Goal: Task Accomplishment & Management: Complete application form

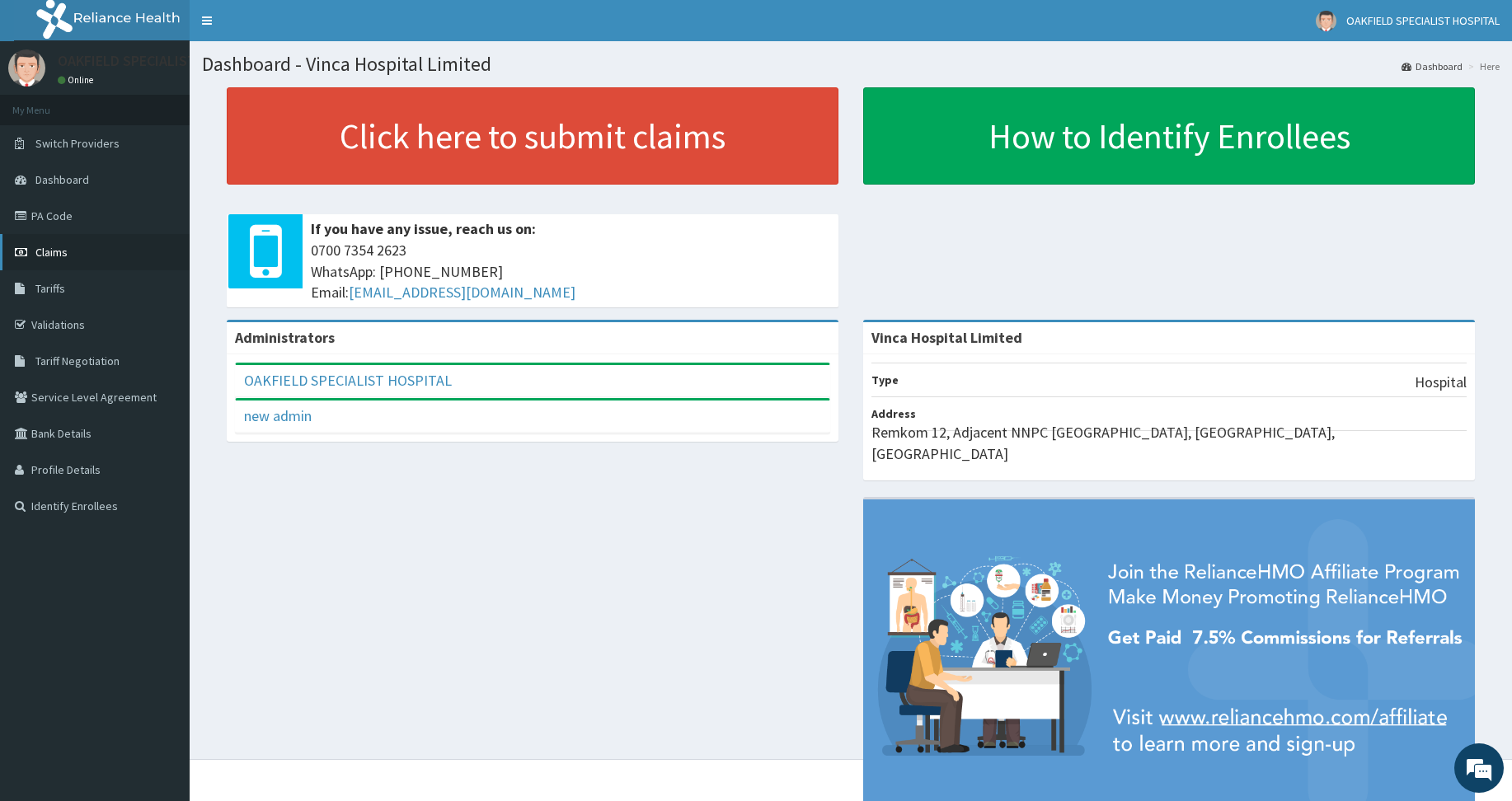
click at [56, 249] on span "Claims" at bounding box center [52, 252] width 33 height 14
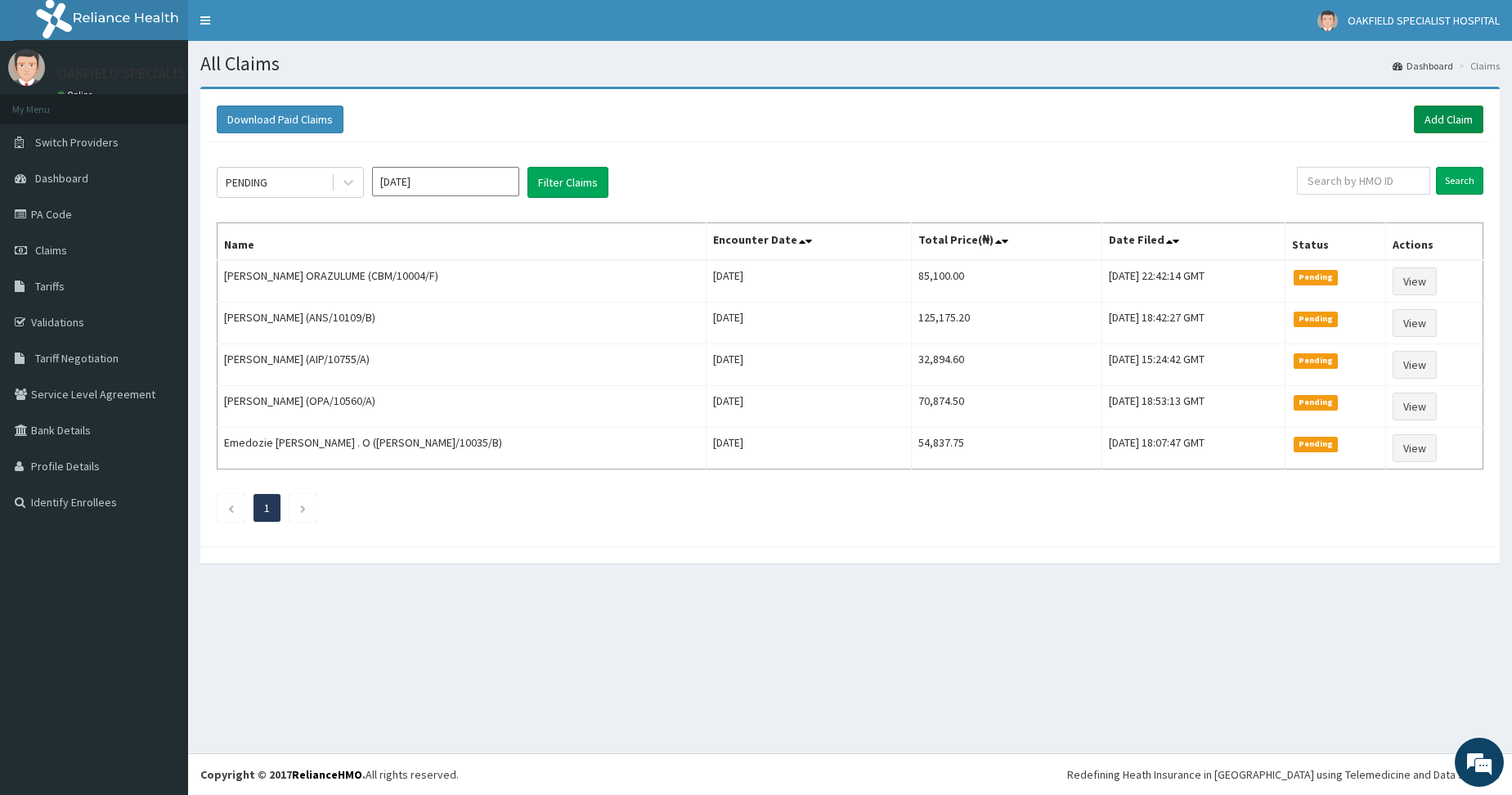
click at [1443, 125] on link "Add Claim" at bounding box center [1448, 119] width 69 height 28
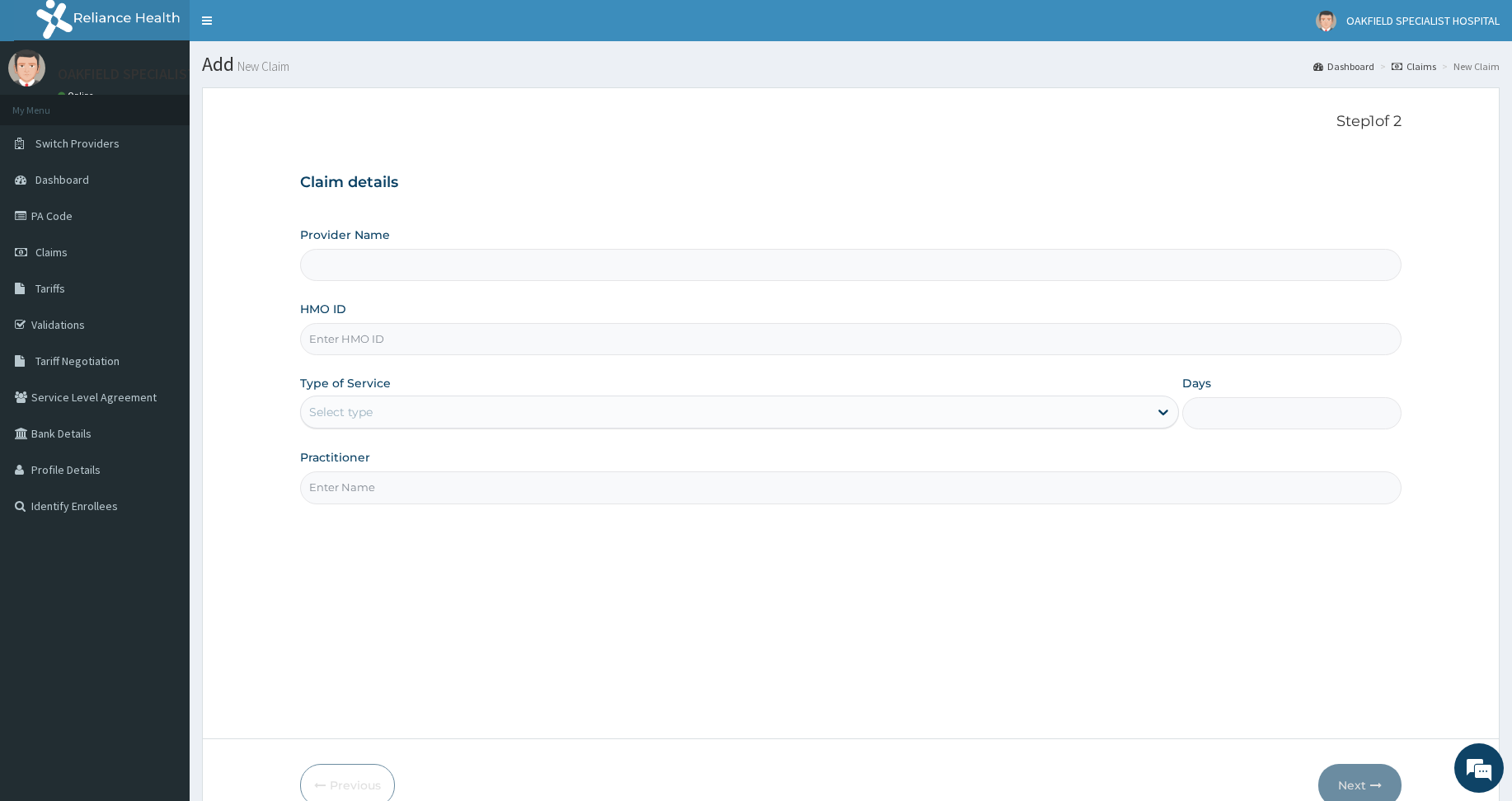
drag, startPoint x: 329, startPoint y: 336, endPoint x: 335, endPoint y: 300, distance: 36.5
click at [335, 301] on div "HMO ID" at bounding box center [850, 327] width 1101 height 55
type input "Vinca Hospital Limited"
paste input "ANS/10109/B"
type input "ANS/10109/B"
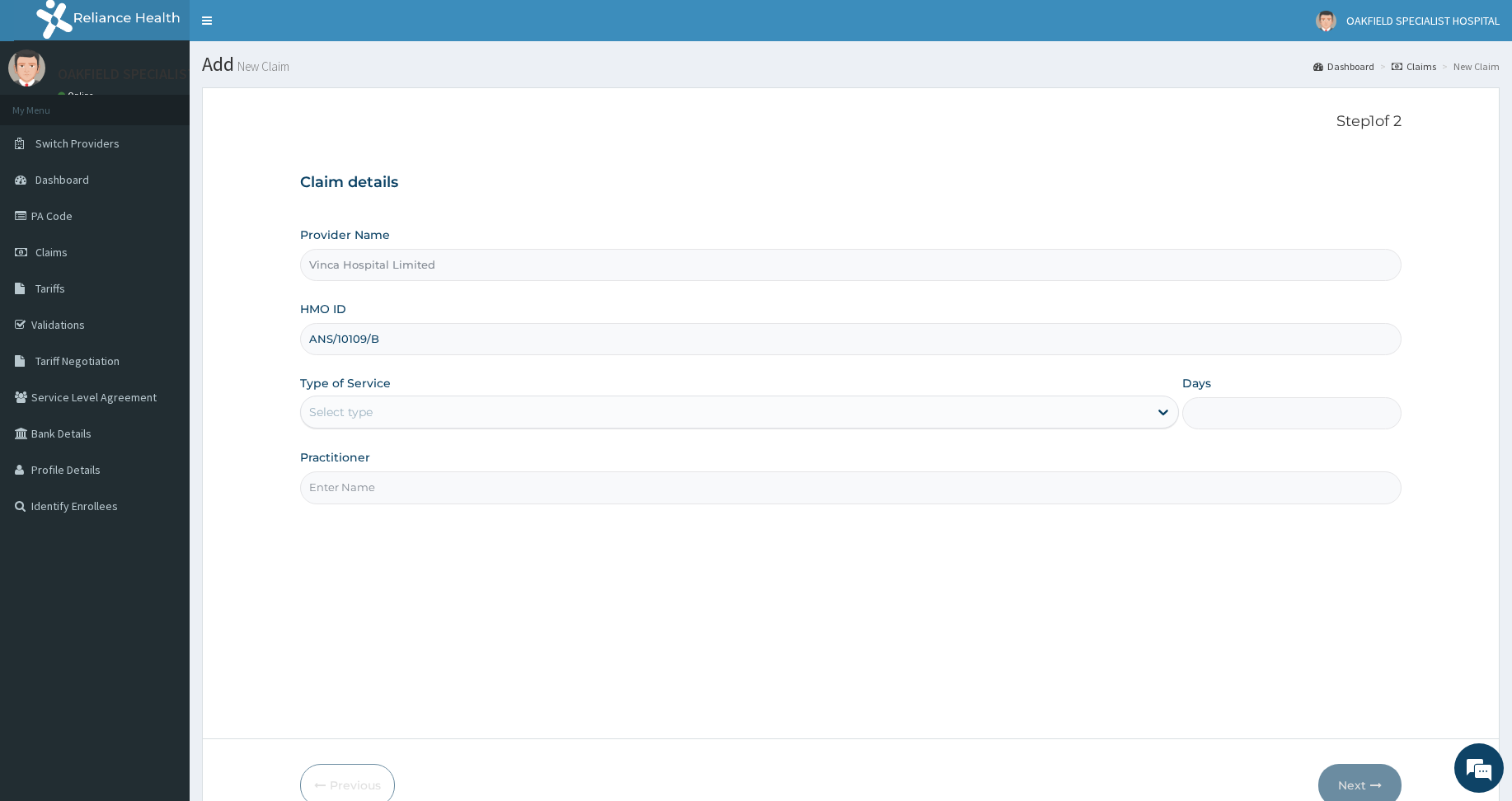
click at [355, 403] on div "Select type" at bounding box center [724, 412] width 847 height 27
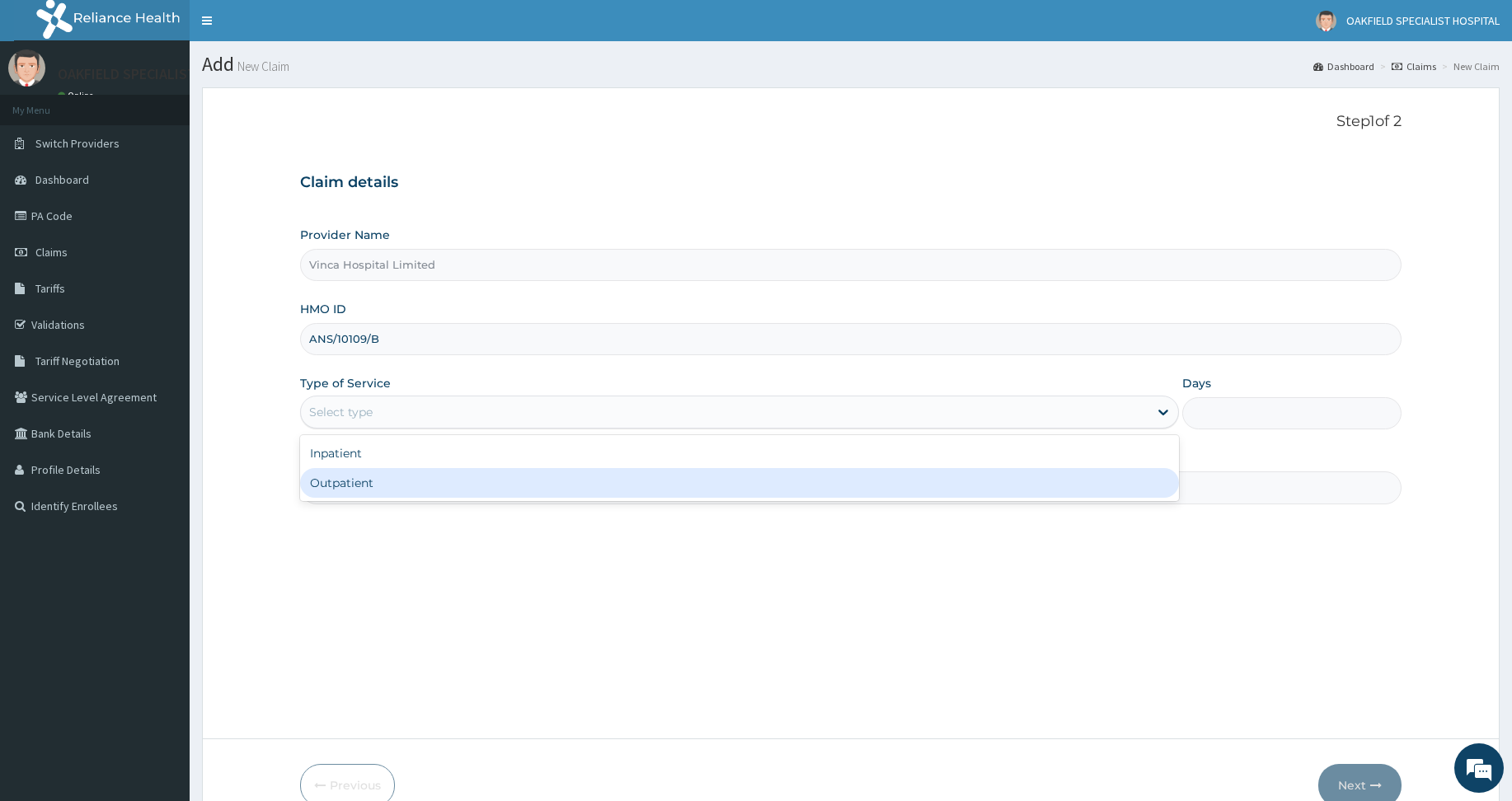
click at [358, 472] on div "Outpatient" at bounding box center [739, 482] width 879 height 30
type input "1"
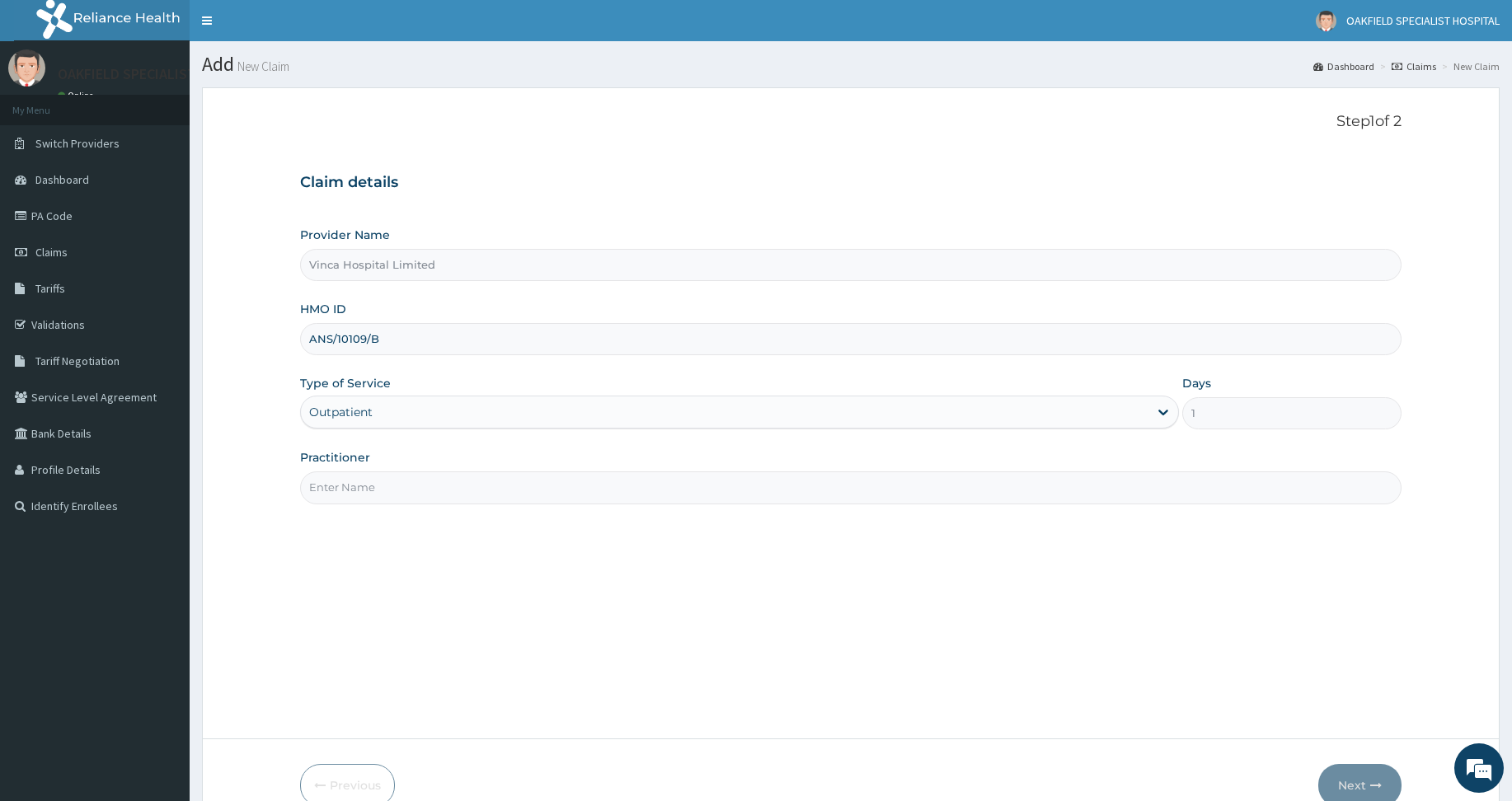
drag, startPoint x: 354, startPoint y: 494, endPoint x: 346, endPoint y: 441, distance: 53.6
click at [355, 489] on input "Practitioner" at bounding box center [850, 487] width 1101 height 33
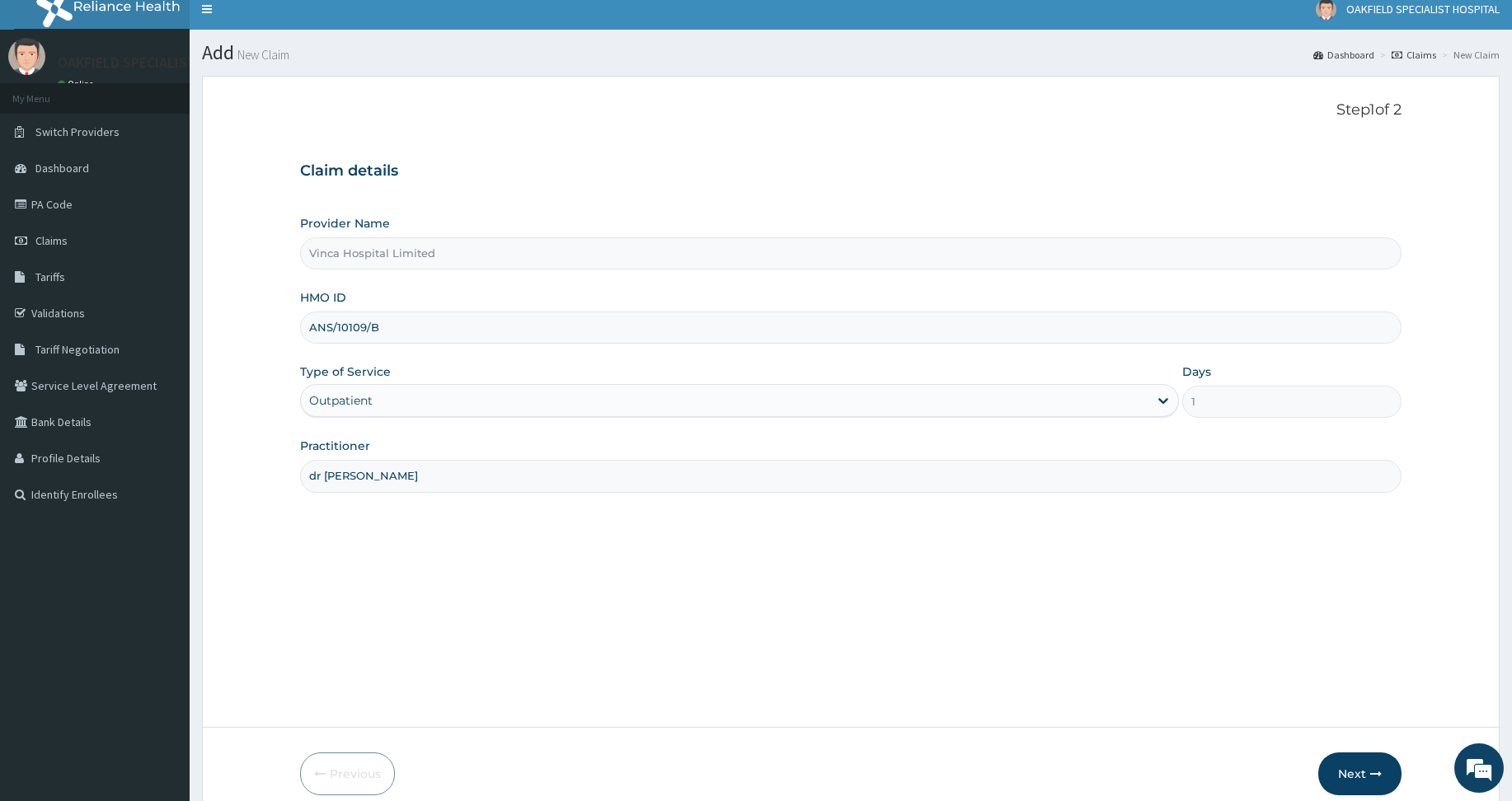
scroll to position [82, 0]
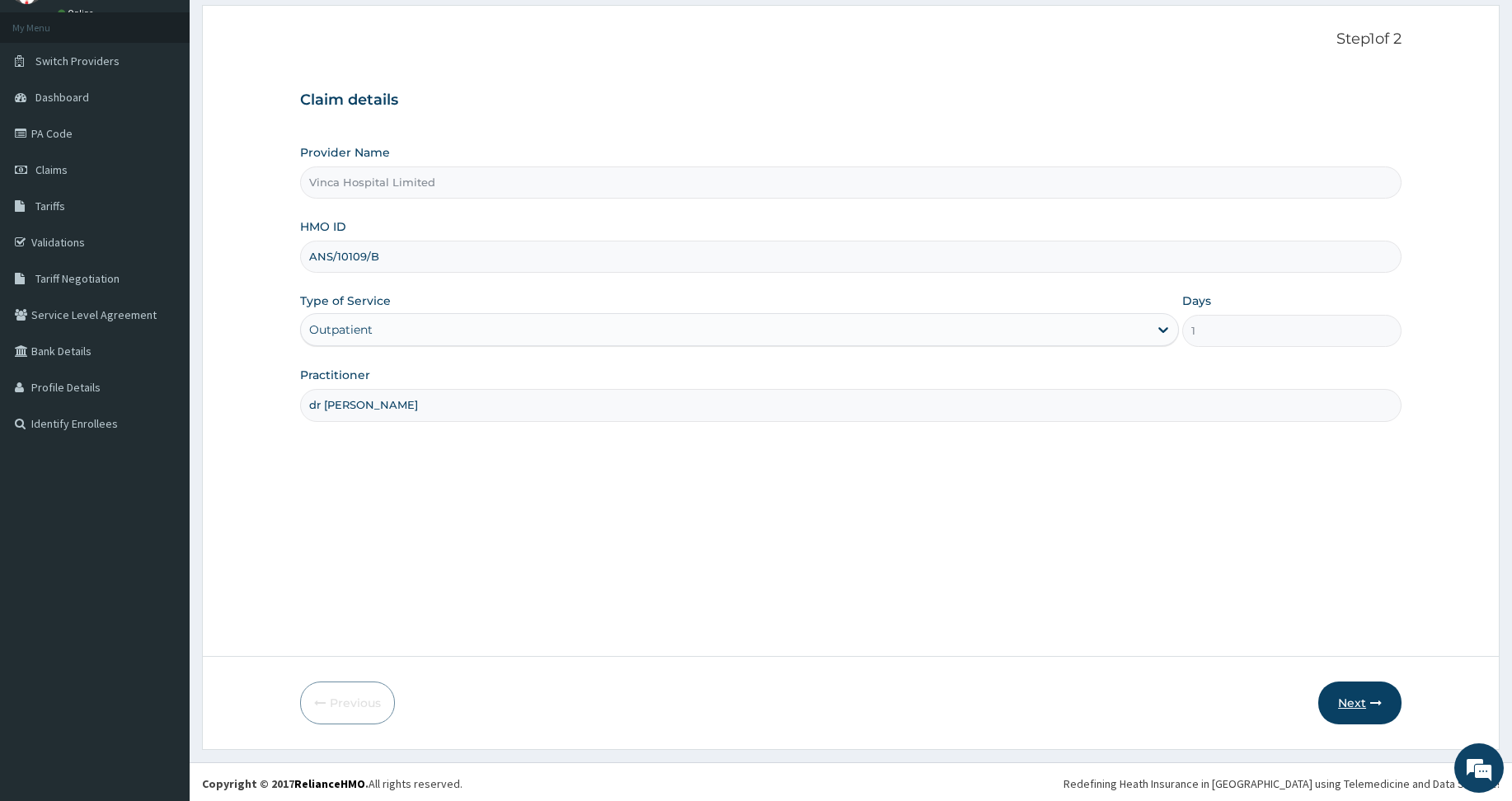
type input "dr chucks"
click at [1375, 706] on icon "button" at bounding box center [1376, 702] width 11 height 11
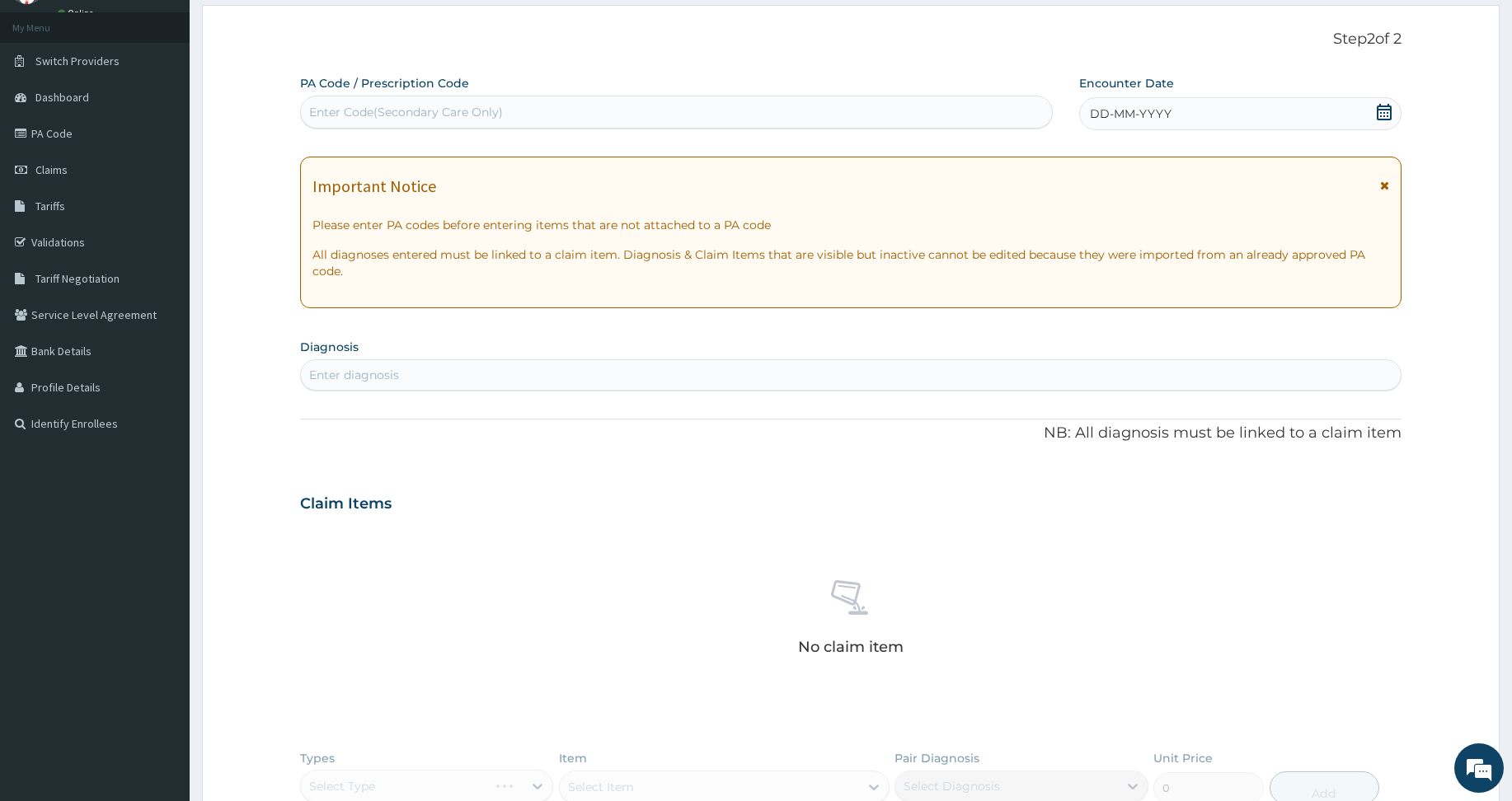
scroll to position [0, 0]
click at [476, 107] on div "Enter Code(Secondary Care Only)" at bounding box center [406, 111] width 193 height 16
paste input "PA/4B994B"
type input "PA/4B994B"
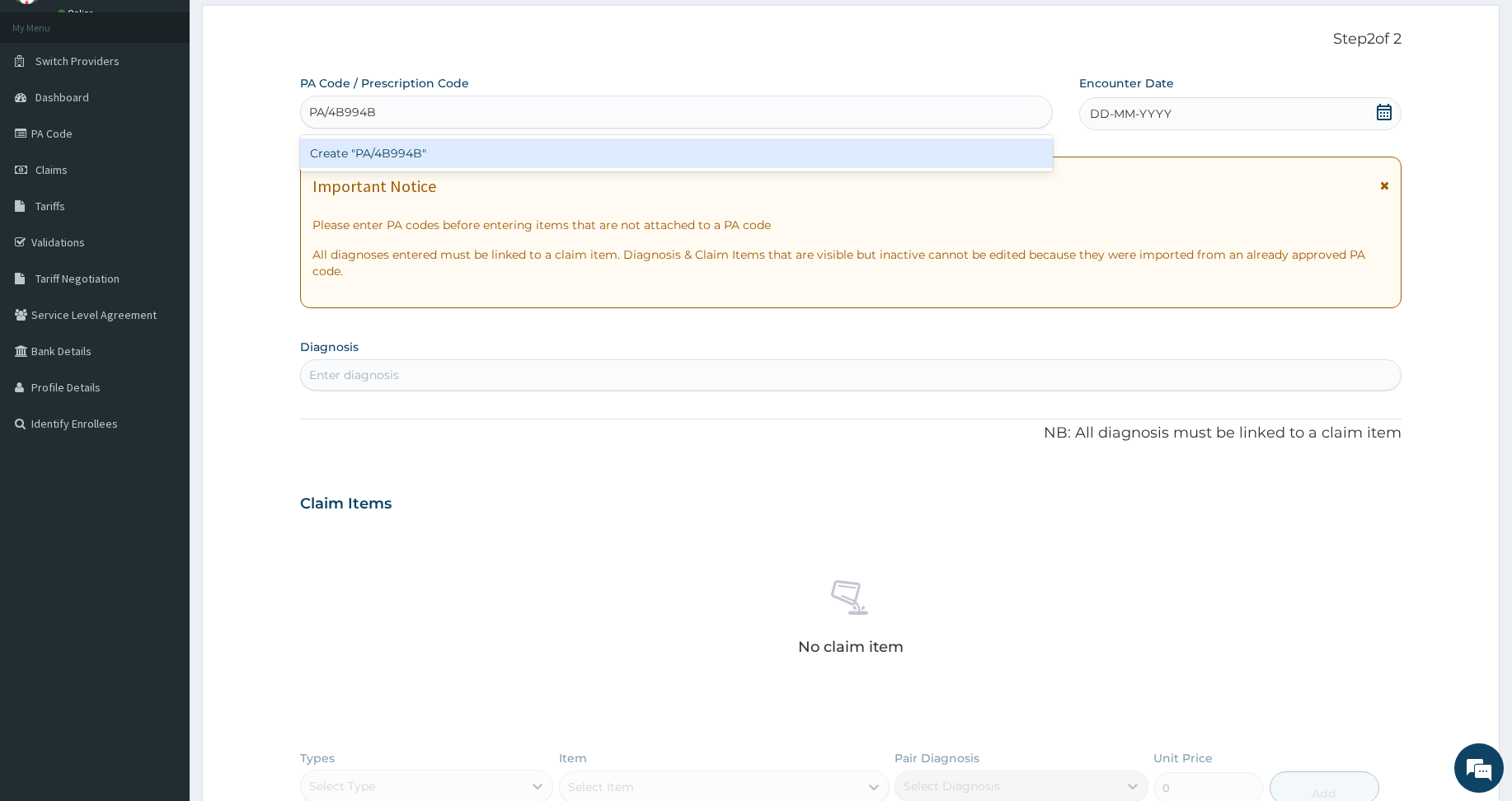
click at [422, 144] on div "Create "PA/4B994B"" at bounding box center [676, 153] width 753 height 30
